Goal: Browse casually: Explore the website without a specific task or goal

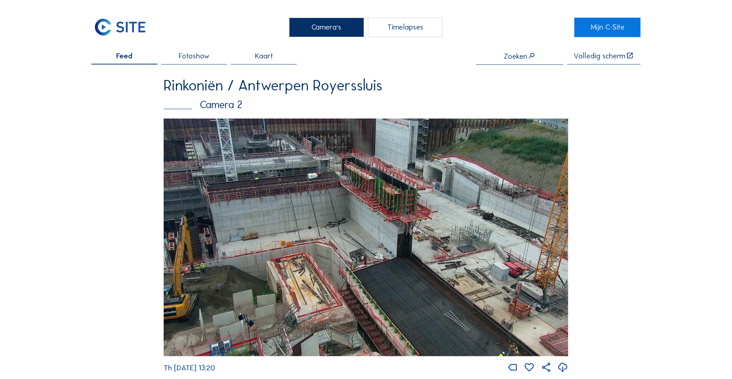
click at [320, 27] on div "Camera's" at bounding box center [326, 27] width 75 height 19
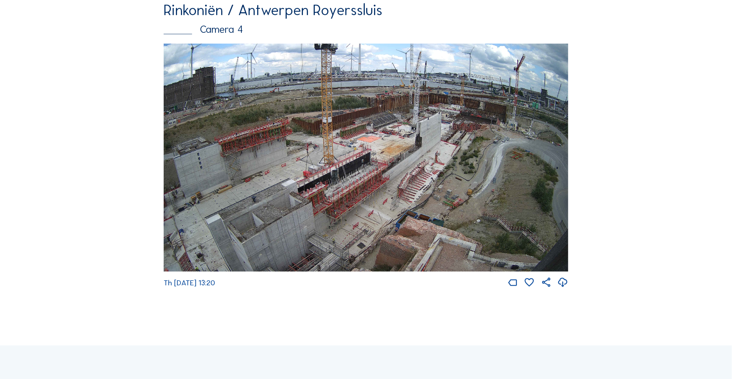
scroll to position [1337, 0]
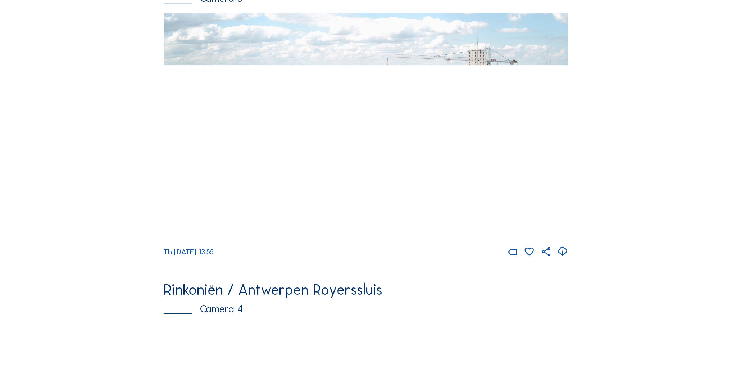
scroll to position [1057, 0]
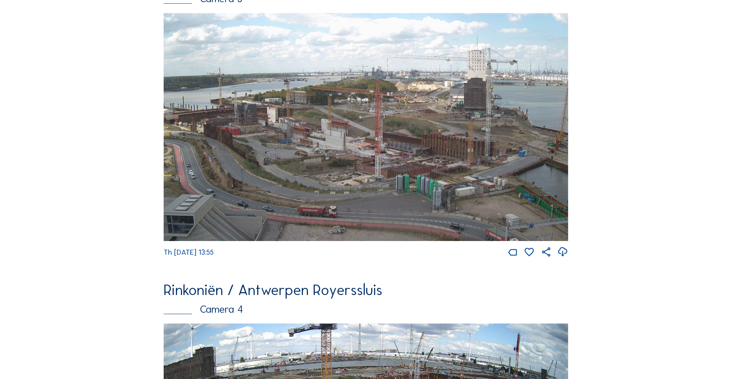
click at [324, 178] on img at bounding box center [366, 127] width 405 height 228
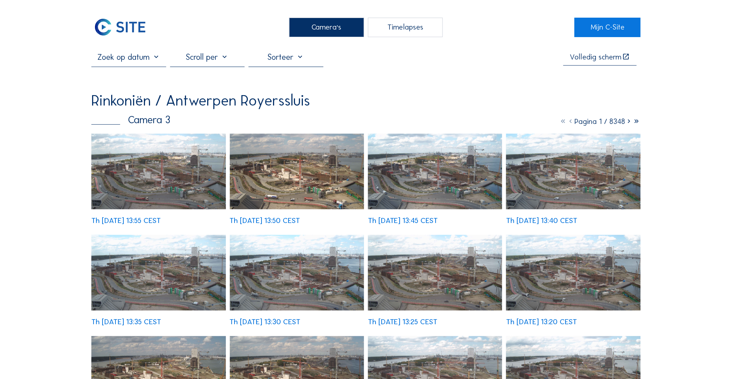
click at [180, 143] on img at bounding box center [158, 172] width 135 height 76
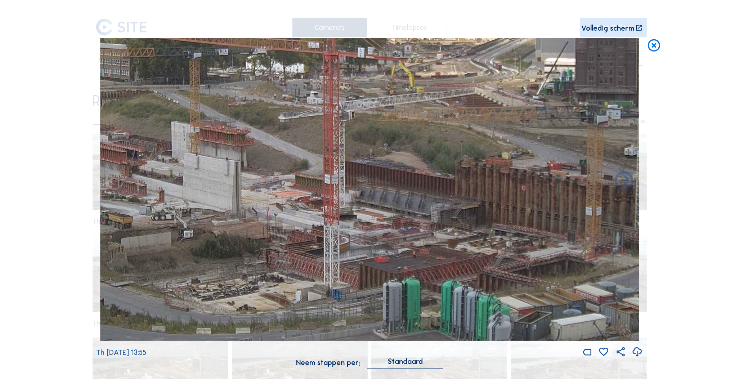
click at [336, 194] on img at bounding box center [369, 189] width 538 height 303
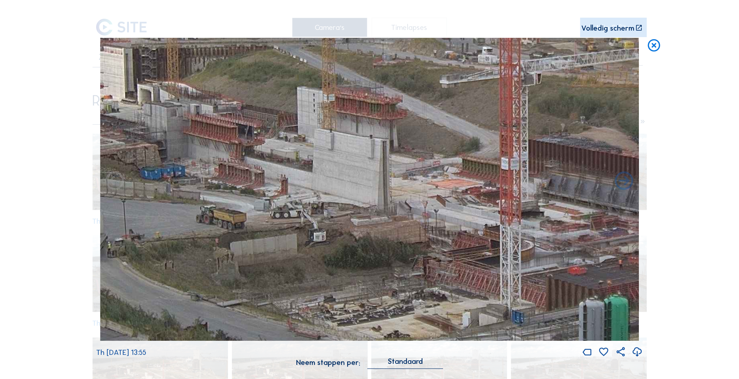
drag, startPoint x: 132, startPoint y: 222, endPoint x: 236, endPoint y: 224, distance: 103.7
click at [236, 224] on img at bounding box center [369, 189] width 538 height 303
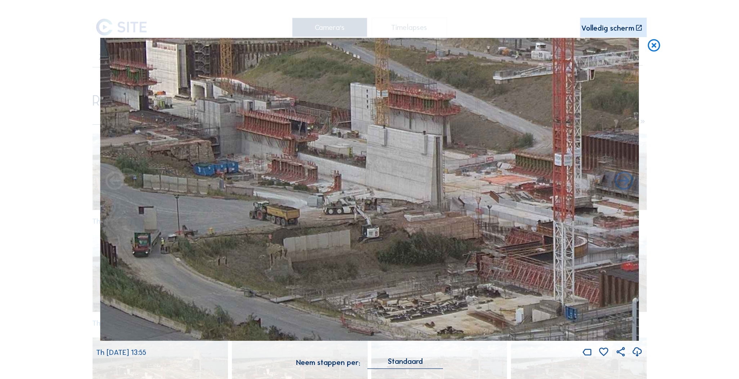
drag, startPoint x: 216, startPoint y: 129, endPoint x: 201, endPoint y: 120, distance: 17.7
click at [201, 120] on img at bounding box center [369, 189] width 538 height 303
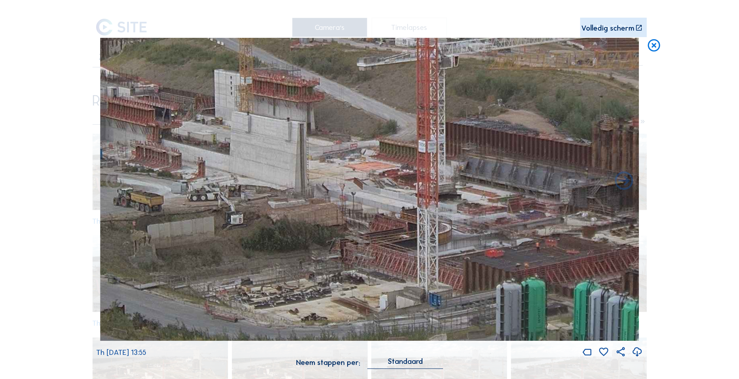
drag, startPoint x: 351, startPoint y: 168, endPoint x: 283, endPoint y: 159, distance: 69.0
click at [283, 159] on img at bounding box center [369, 189] width 538 height 303
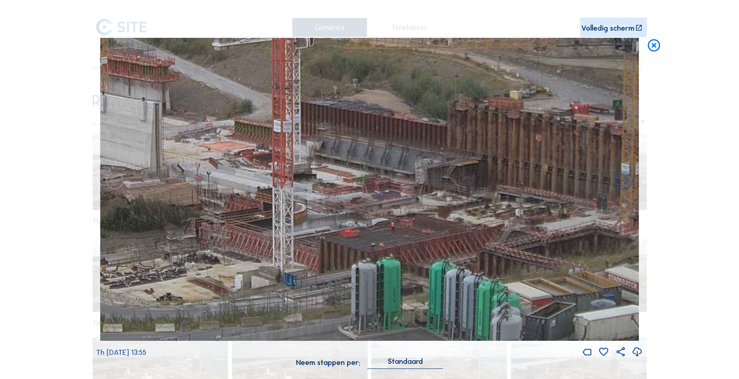
drag, startPoint x: 394, startPoint y: 290, endPoint x: 249, endPoint y: 270, distance: 146.1
click at [249, 270] on img at bounding box center [369, 189] width 538 height 303
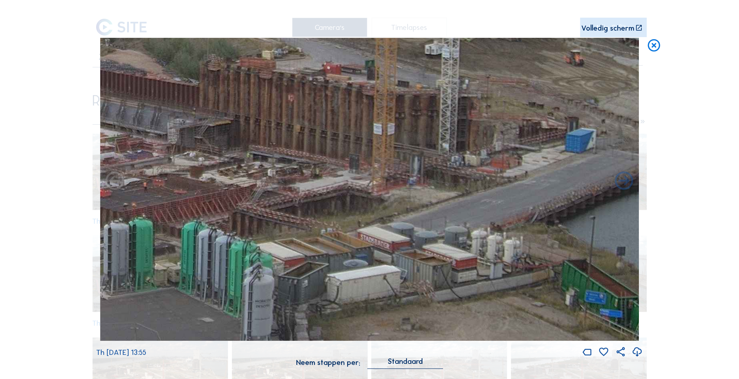
drag, startPoint x: 470, startPoint y: 256, endPoint x: 222, endPoint y: 216, distance: 250.8
click at [222, 216] on img at bounding box center [369, 189] width 538 height 303
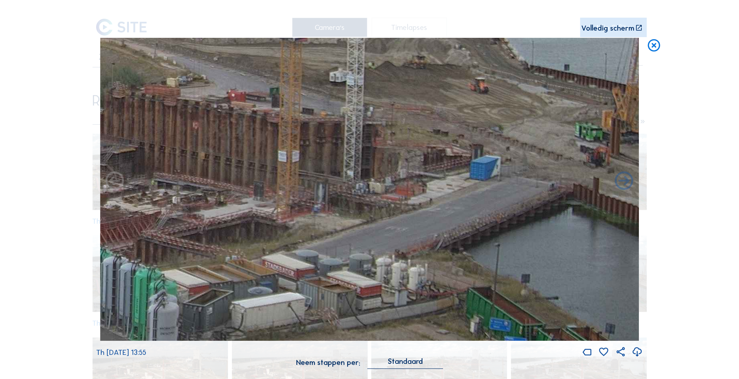
drag, startPoint x: 402, startPoint y: 220, endPoint x: 306, endPoint y: 248, distance: 99.2
click at [306, 248] on img at bounding box center [369, 189] width 538 height 303
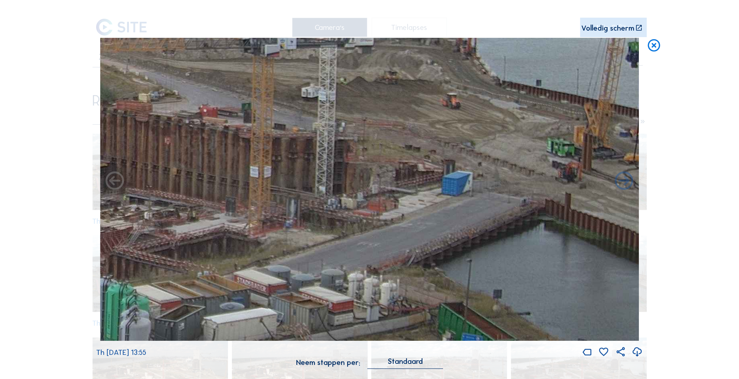
drag, startPoint x: 345, startPoint y: 188, endPoint x: 218, endPoint y: 200, distance: 127.3
click at [218, 200] on img at bounding box center [369, 189] width 538 height 303
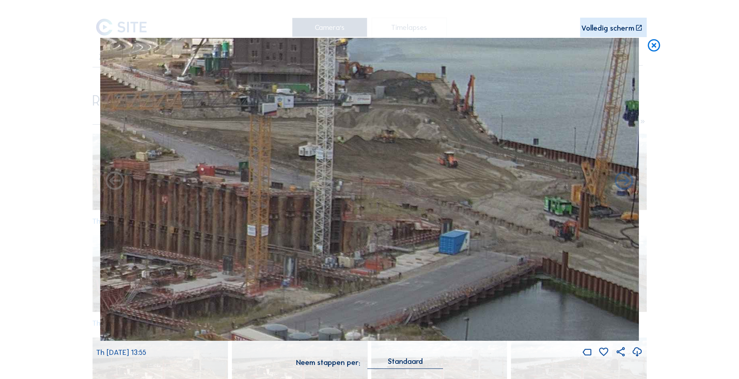
drag, startPoint x: 457, startPoint y: 196, endPoint x: 441, endPoint y: 243, distance: 49.6
click at [441, 243] on img at bounding box center [369, 189] width 538 height 303
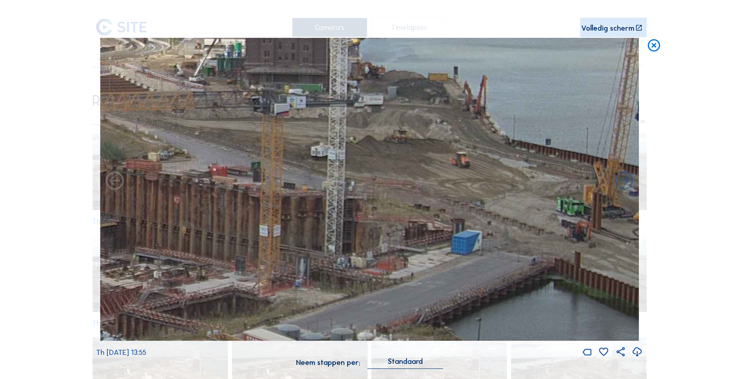
drag, startPoint x: 441, startPoint y: 242, endPoint x: 496, endPoint y: 254, distance: 56.1
click at [519, 254] on img at bounding box center [369, 189] width 538 height 303
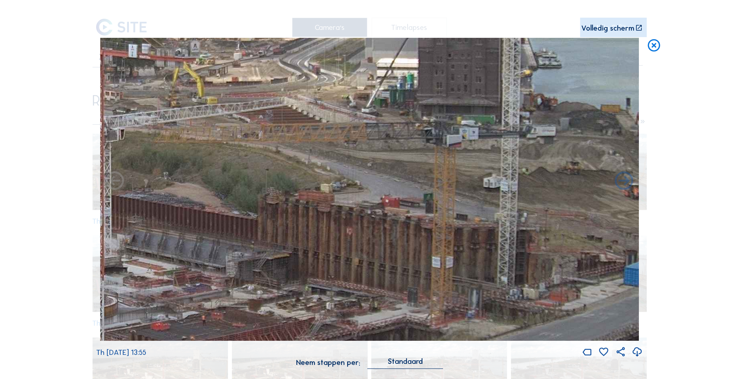
drag, startPoint x: 513, startPoint y: 263, endPoint x: 543, endPoint y: 266, distance: 30.0
click at [543, 266] on img at bounding box center [369, 189] width 538 height 303
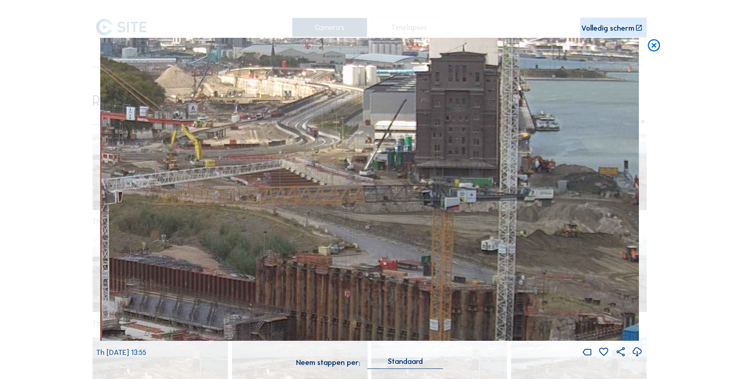
drag, startPoint x: 469, startPoint y: 256, endPoint x: 458, endPoint y: 331, distance: 76.0
click at [458, 331] on img at bounding box center [369, 189] width 538 height 303
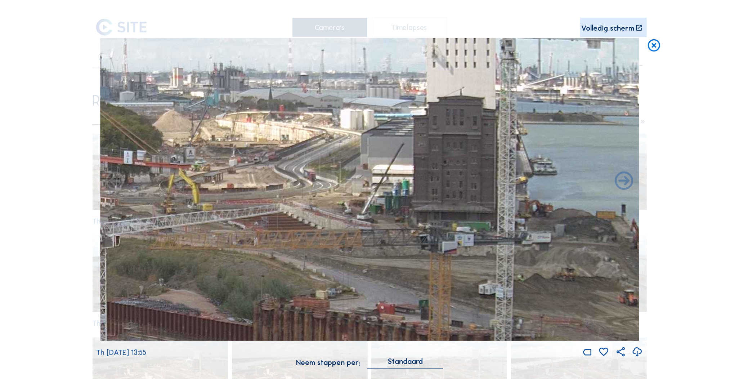
click at [449, 277] on img at bounding box center [369, 189] width 538 height 303
drag, startPoint x: 403, startPoint y: 267, endPoint x: 551, endPoint y: 280, distance: 148.9
click at [551, 280] on img at bounding box center [369, 189] width 538 height 303
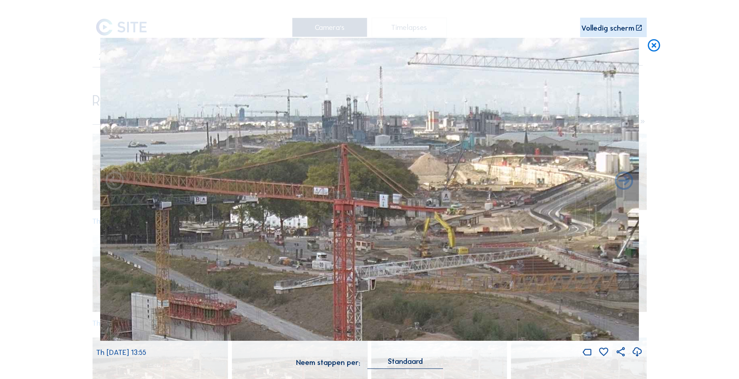
drag, startPoint x: 454, startPoint y: 209, endPoint x: 530, endPoint y: 236, distance: 80.7
click at [562, 238] on img at bounding box center [369, 189] width 538 height 303
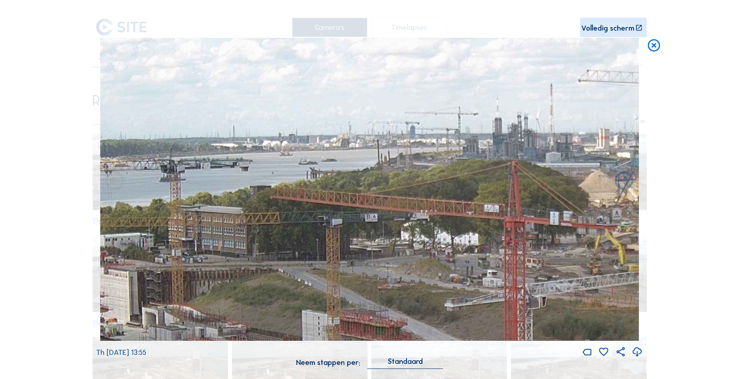
drag, startPoint x: 389, startPoint y: 217, endPoint x: 448, endPoint y: 207, distance: 59.9
click at [448, 207] on img at bounding box center [369, 189] width 538 height 303
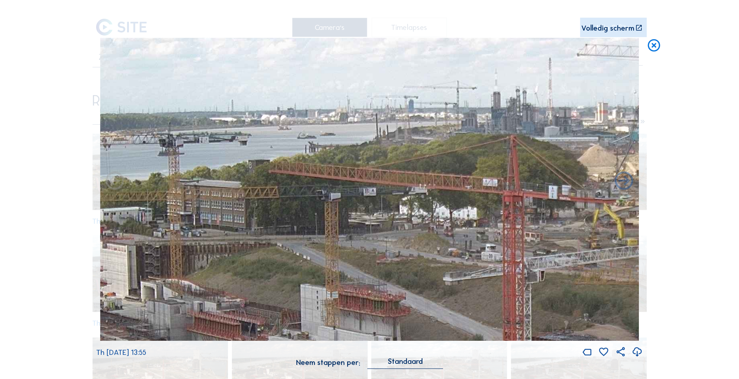
drag, startPoint x: 443, startPoint y: 197, endPoint x: 419, endPoint y: 138, distance: 63.3
click at [444, 101] on img at bounding box center [369, 189] width 538 height 303
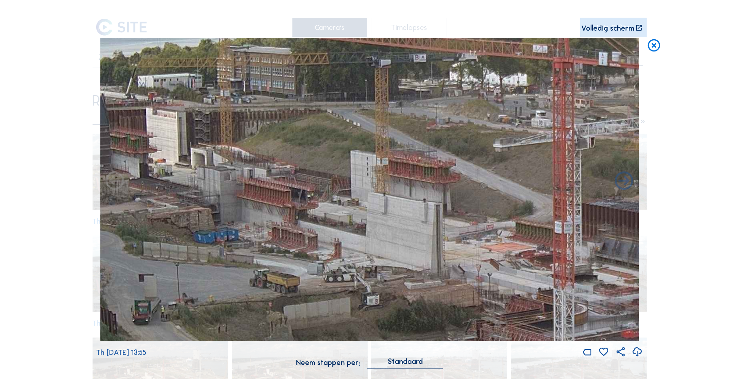
drag, startPoint x: 416, startPoint y: 194, endPoint x: 459, endPoint y: 155, distance: 57.6
click at [459, 155] on img at bounding box center [369, 189] width 538 height 303
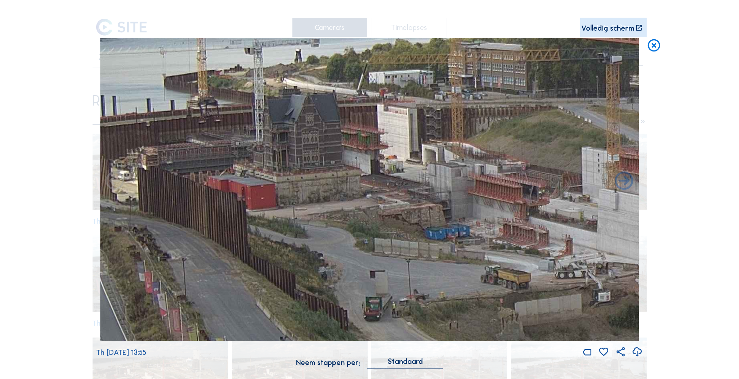
drag, startPoint x: 328, startPoint y: 161, endPoint x: 547, endPoint y: 165, distance: 219.6
click at [547, 165] on img at bounding box center [369, 189] width 538 height 303
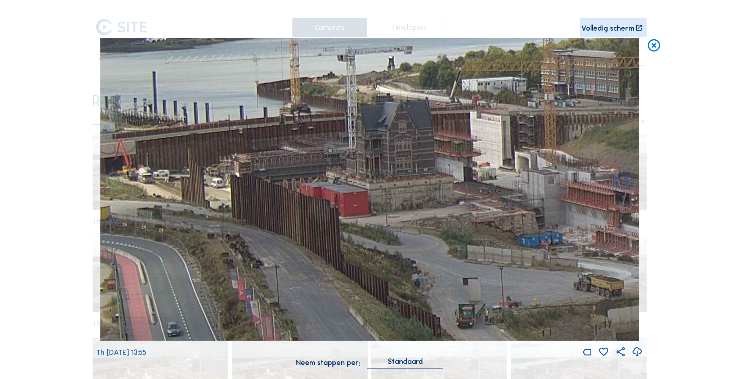
drag, startPoint x: 456, startPoint y: 170, endPoint x: 550, endPoint y: 177, distance: 93.8
click at [550, 177] on img at bounding box center [369, 189] width 538 height 303
click at [647, 193] on div "Scroll om door de tijd te reizen | Druk op de 'Alt'-knop + scroll om te Zoomen …" at bounding box center [369, 189] width 739 height 379
drag, startPoint x: 654, startPoint y: 161, endPoint x: 441, endPoint y: 145, distance: 213.0
click at [441, 144] on div "Scroll om door de tijd te reizen | Druk op de 'Alt'-knop + scroll om te Zoomen …" at bounding box center [369, 189] width 739 height 379
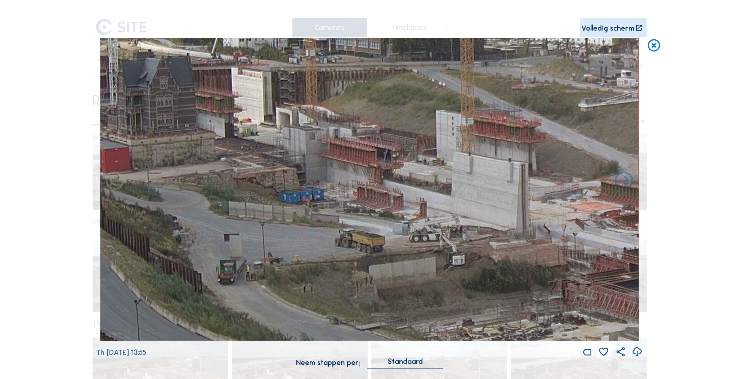
drag, startPoint x: 470, startPoint y: 212, endPoint x: 274, endPoint y: 170, distance: 201.0
click at [274, 170] on img at bounding box center [369, 189] width 538 height 303
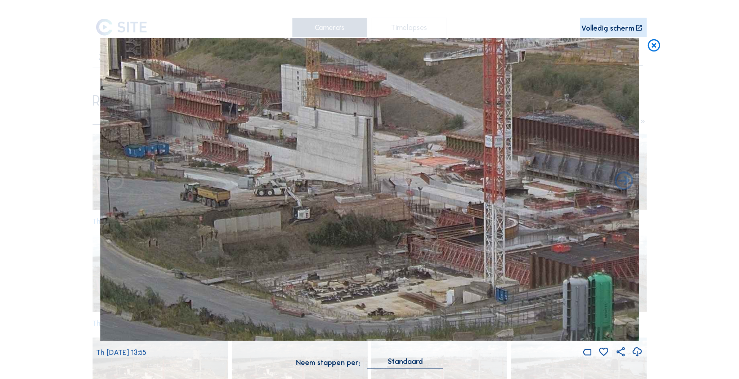
drag, startPoint x: 386, startPoint y: 181, endPoint x: 231, endPoint y: 136, distance: 161.4
click at [231, 136] on img at bounding box center [369, 189] width 538 height 303
drag, startPoint x: 390, startPoint y: 164, endPoint x: 90, endPoint y: 131, distance: 301.9
click at [89, 131] on div "Scroll om door de tijd te reizen | Druk op de 'Alt'-knop + scroll om te Zoomen …" at bounding box center [369, 189] width 739 height 379
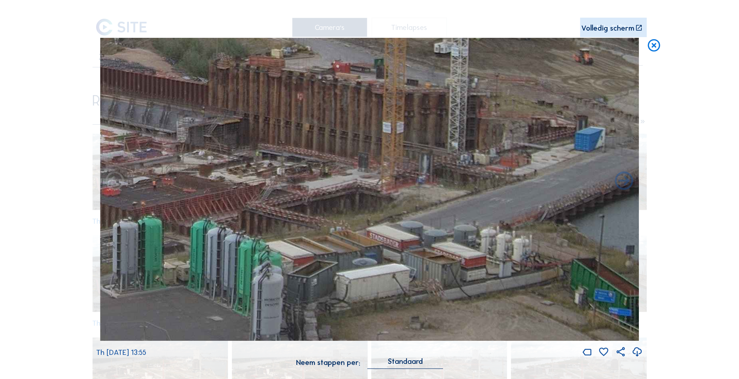
drag, startPoint x: 298, startPoint y: 171, endPoint x: 150, endPoint y: 147, distance: 149.5
click at [150, 147] on img at bounding box center [369, 189] width 538 height 303
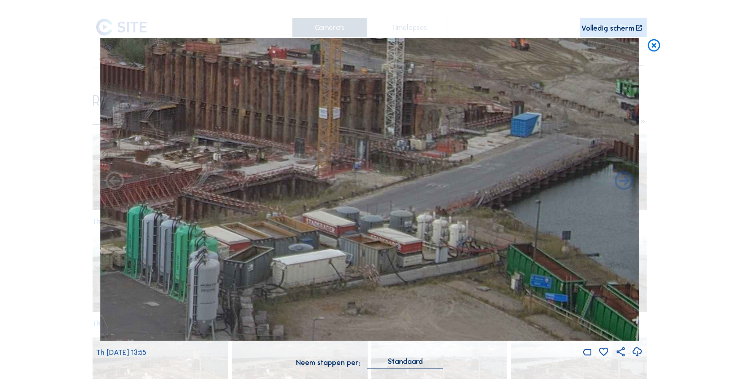
click at [293, 168] on img at bounding box center [369, 189] width 538 height 303
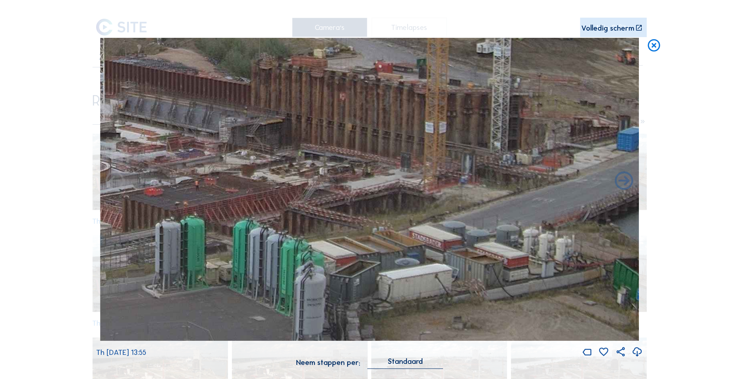
drag, startPoint x: 149, startPoint y: 150, endPoint x: 269, endPoint y: 163, distance: 120.9
click at [269, 163] on img at bounding box center [369, 189] width 538 height 303
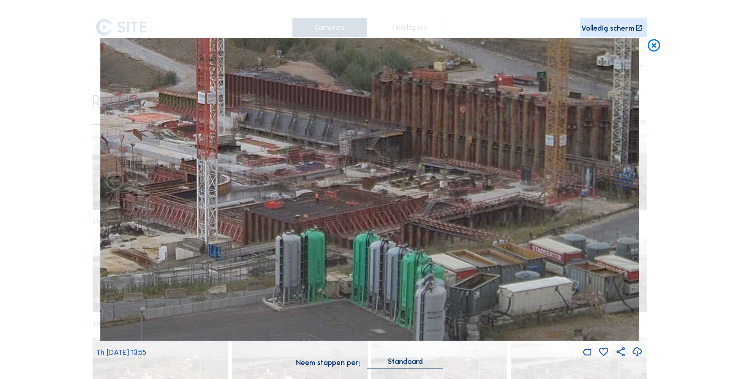
drag, startPoint x: 213, startPoint y: 164, endPoint x: 99, endPoint y: 141, distance: 116.1
click at [214, 166] on div "Scroll om door de tijd te reizen | Druk op de 'Alt'-knop + scroll om te Zoomen …" at bounding box center [369, 189] width 739 height 379
drag, startPoint x: 150, startPoint y: 145, endPoint x: 174, endPoint y: 148, distance: 23.9
click at [175, 148] on div "Scroll om door de tijd te reizen | Druk op de 'Alt'-knop + scroll om te Zoomen …" at bounding box center [369, 189] width 739 height 379
click at [356, 181] on img at bounding box center [369, 189] width 538 height 303
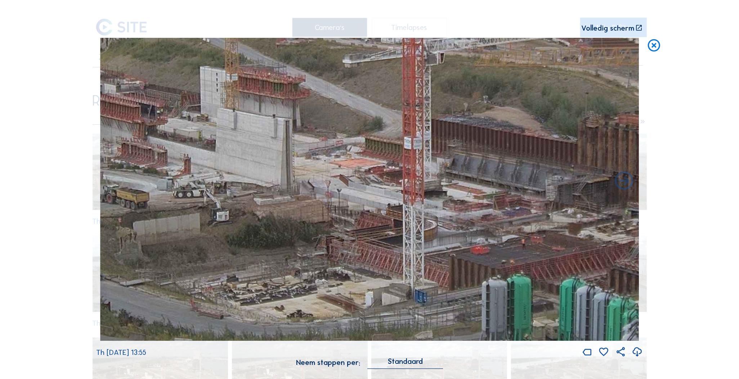
drag, startPoint x: 233, startPoint y: 170, endPoint x: 344, endPoint y: 189, distance: 112.6
click at [344, 189] on img at bounding box center [369, 189] width 538 height 303
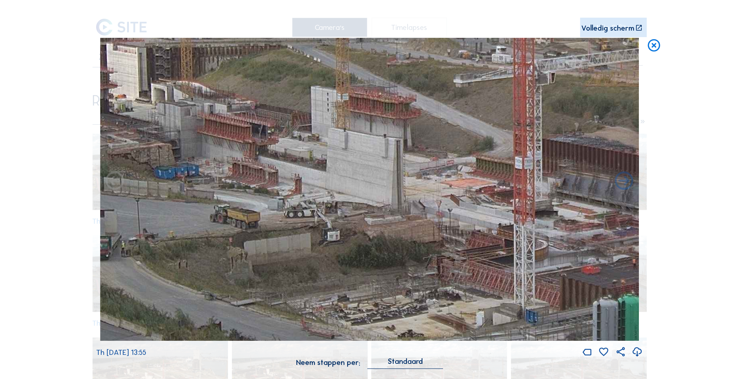
click at [166, 11] on div "Scroll om door de tijd te reizen | Druk op de 'Alt'-knop + scroll om te Zoomen …" at bounding box center [369, 188] width 546 height 376
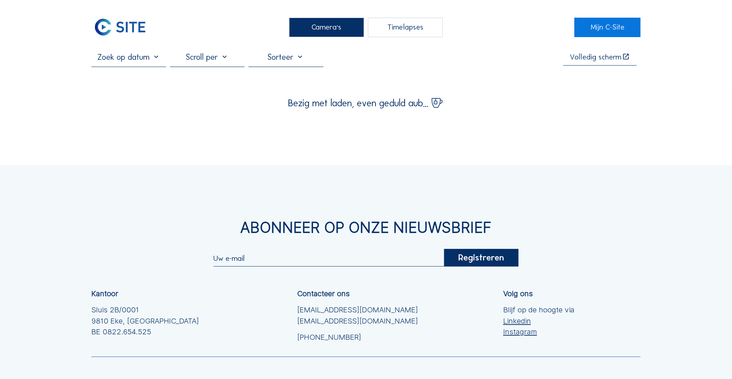
click at [325, 32] on div "Camera's" at bounding box center [326, 27] width 75 height 19
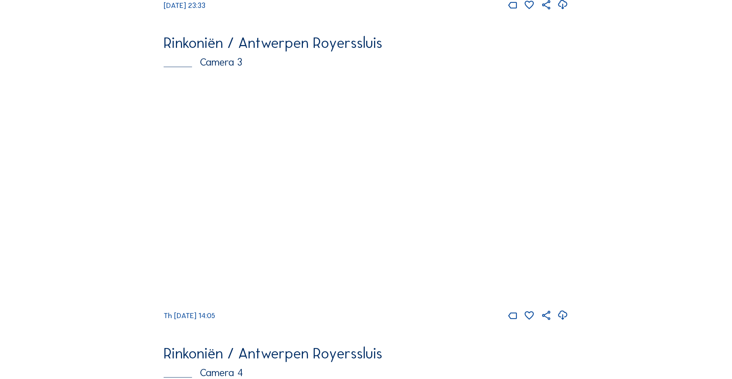
scroll to position [994, 0]
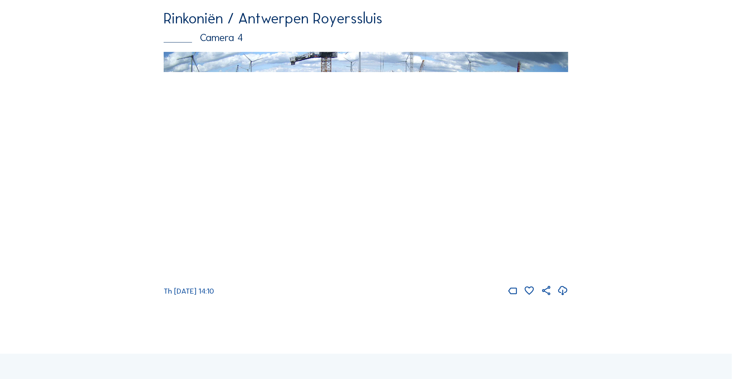
scroll to position [1314, 0]
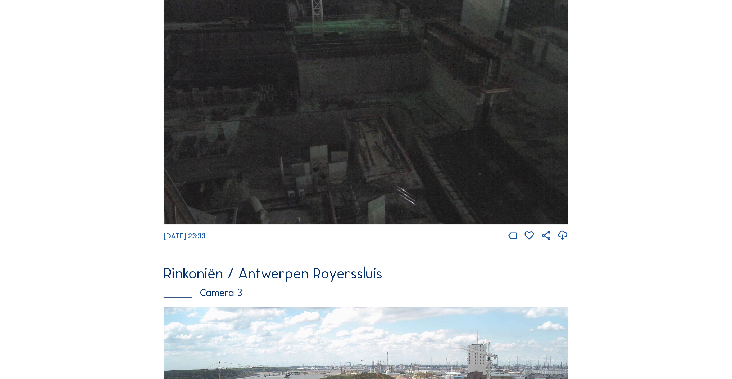
scroll to position [994, 0]
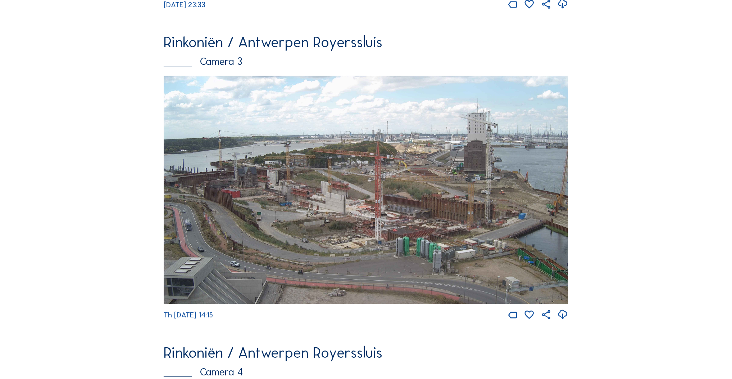
click at [349, 186] on img at bounding box center [366, 190] width 405 height 228
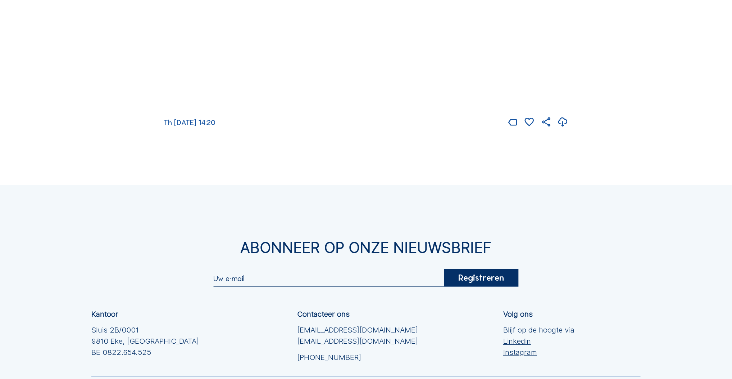
scroll to position [1377, 0]
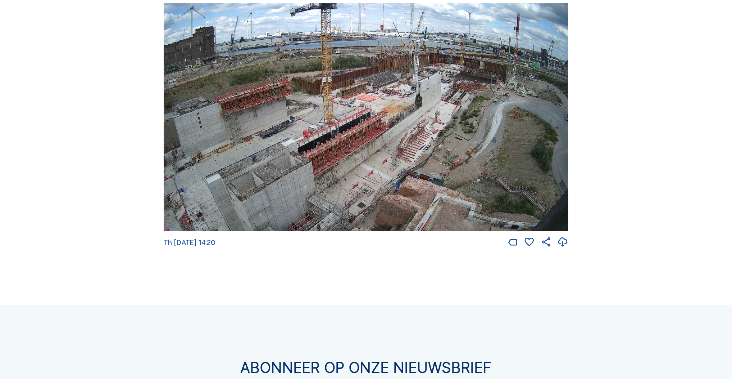
click at [358, 159] on img at bounding box center [366, 117] width 405 height 228
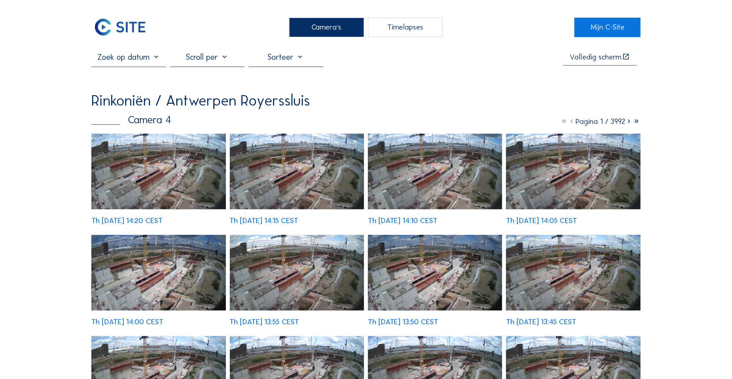
click at [180, 140] on img at bounding box center [158, 172] width 135 height 76
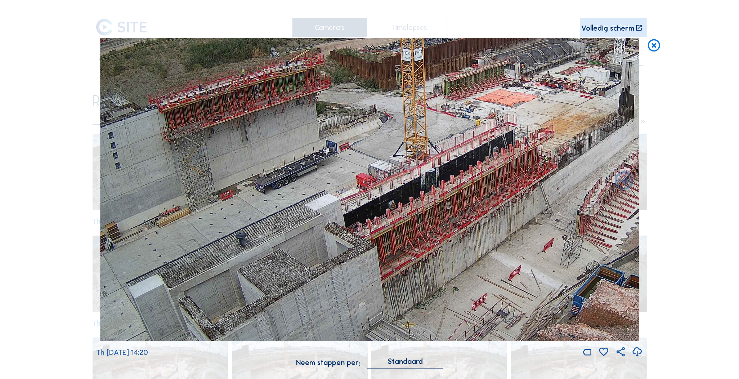
drag, startPoint x: 239, startPoint y: 236, endPoint x: 329, endPoint y: 255, distance: 91.6
click at [329, 255] on img at bounding box center [369, 189] width 538 height 303
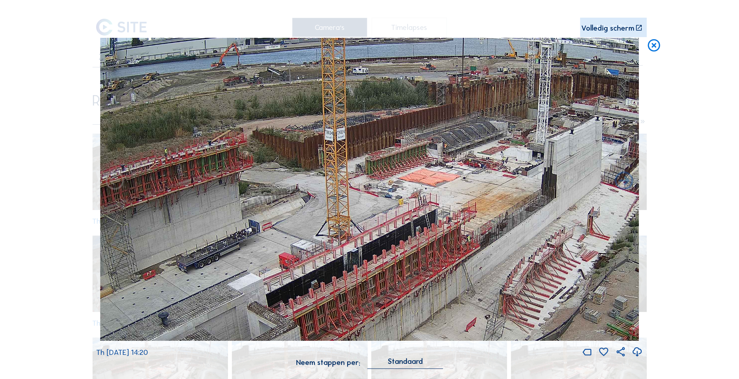
drag, startPoint x: 438, startPoint y: 162, endPoint x: 361, endPoint y: 242, distance: 111.0
click at [361, 242] on img at bounding box center [369, 189] width 538 height 303
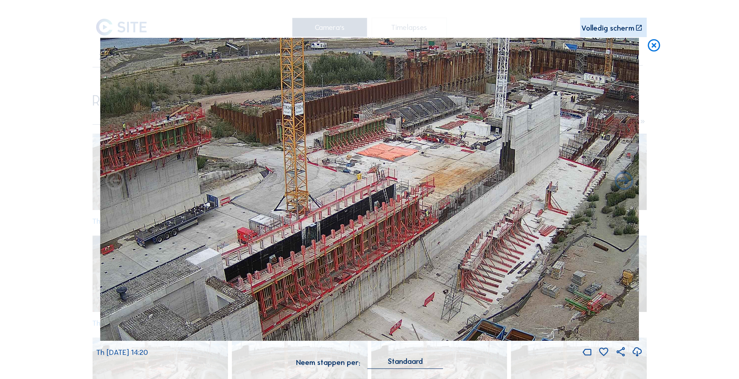
drag, startPoint x: 410, startPoint y: 236, endPoint x: 371, endPoint y: 213, distance: 45.4
click at [371, 213] on img at bounding box center [369, 189] width 538 height 303
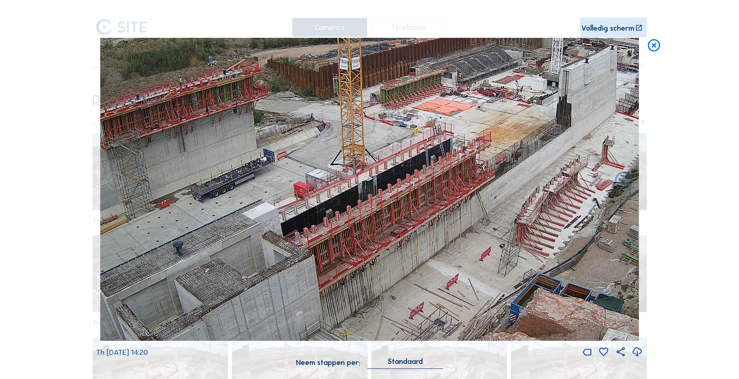
drag, startPoint x: 406, startPoint y: 175, endPoint x: 415, endPoint y: 159, distance: 19.0
click at [416, 159] on img at bounding box center [369, 189] width 538 height 303
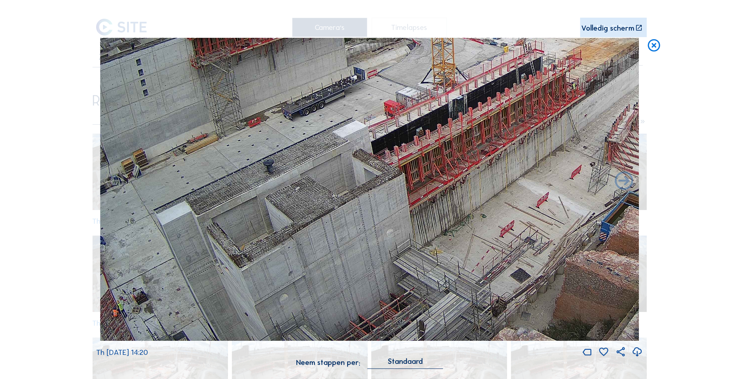
drag, startPoint x: 284, startPoint y: 181, endPoint x: 285, endPoint y: 149, distance: 32.0
click at [380, 81] on img at bounding box center [369, 189] width 538 height 303
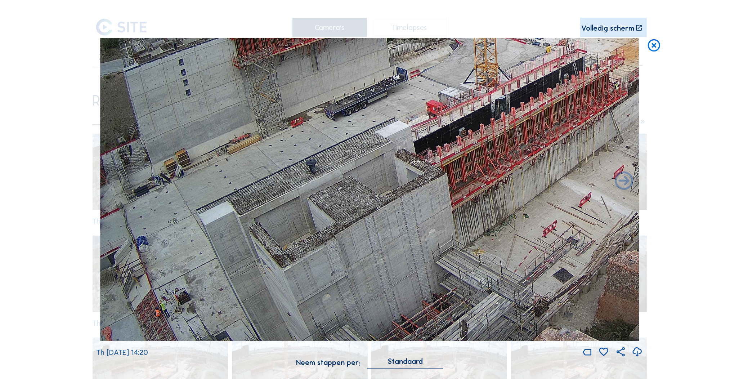
drag, startPoint x: 253, startPoint y: 164, endPoint x: 339, endPoint y: 81, distance: 119.6
click at [339, 81] on img at bounding box center [369, 189] width 538 height 303
drag, startPoint x: 238, startPoint y: 224, endPoint x: 297, endPoint y: 161, distance: 85.8
click at [297, 161] on img at bounding box center [369, 189] width 538 height 303
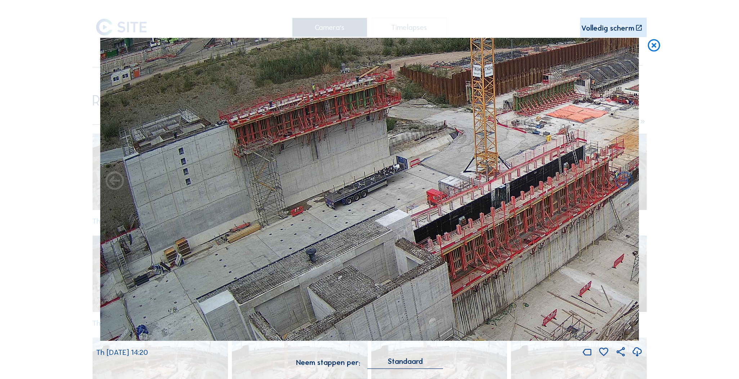
drag, startPoint x: 279, startPoint y: 121, endPoint x: 442, endPoint y: 210, distance: 186.0
click at [442, 210] on img at bounding box center [369, 189] width 538 height 303
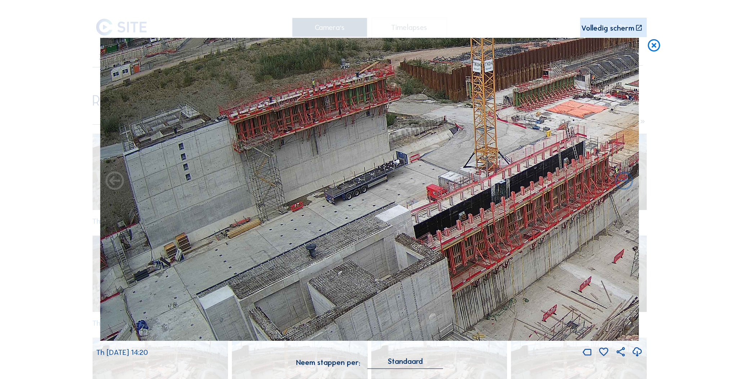
drag, startPoint x: 263, startPoint y: 191, endPoint x: 337, endPoint y: 186, distance: 73.9
click at [337, 186] on img at bounding box center [369, 189] width 538 height 303
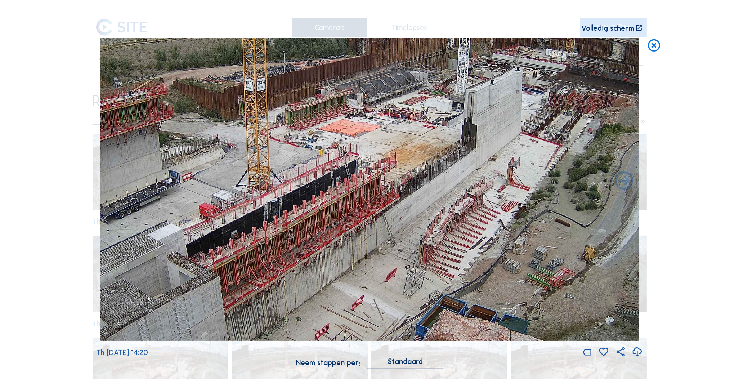
drag, startPoint x: 262, startPoint y: 199, endPoint x: 104, endPoint y: 202, distance: 158.4
click at [100, 203] on img at bounding box center [369, 189] width 538 height 303
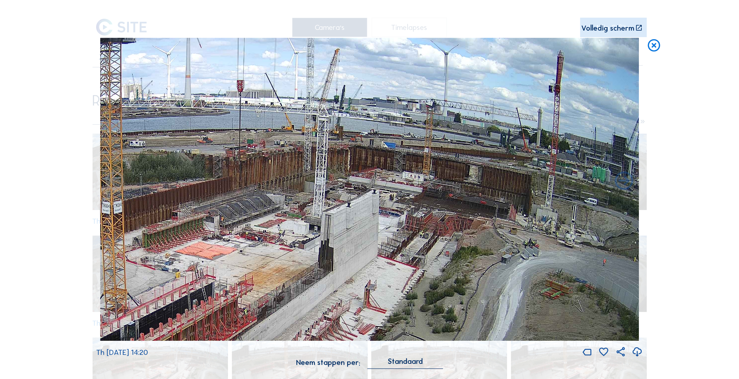
drag, startPoint x: 338, startPoint y: 198, endPoint x: 193, endPoint y: 321, distance: 189.7
click at [193, 321] on img at bounding box center [369, 189] width 538 height 303
